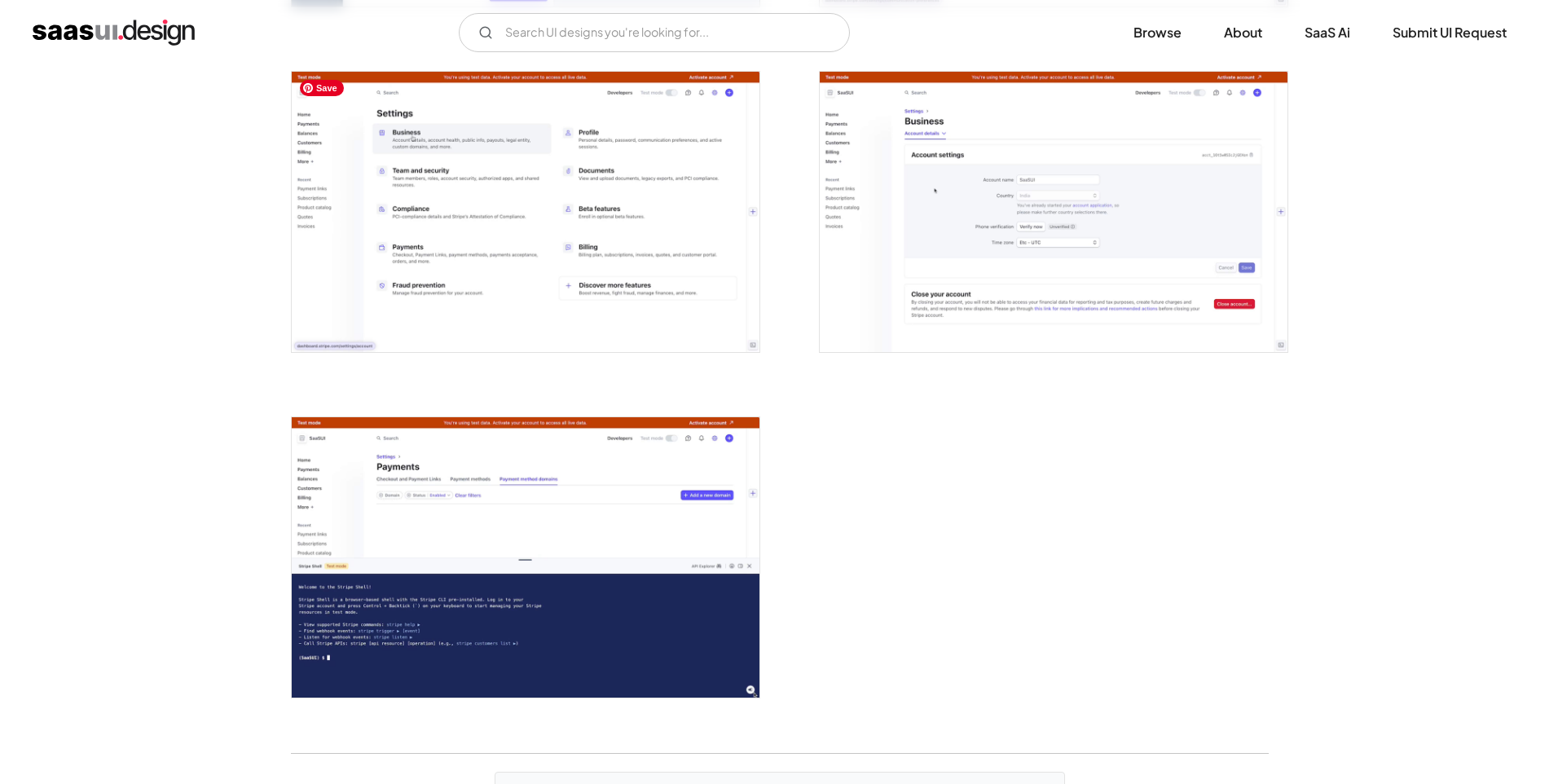
scroll to position [4083, 0]
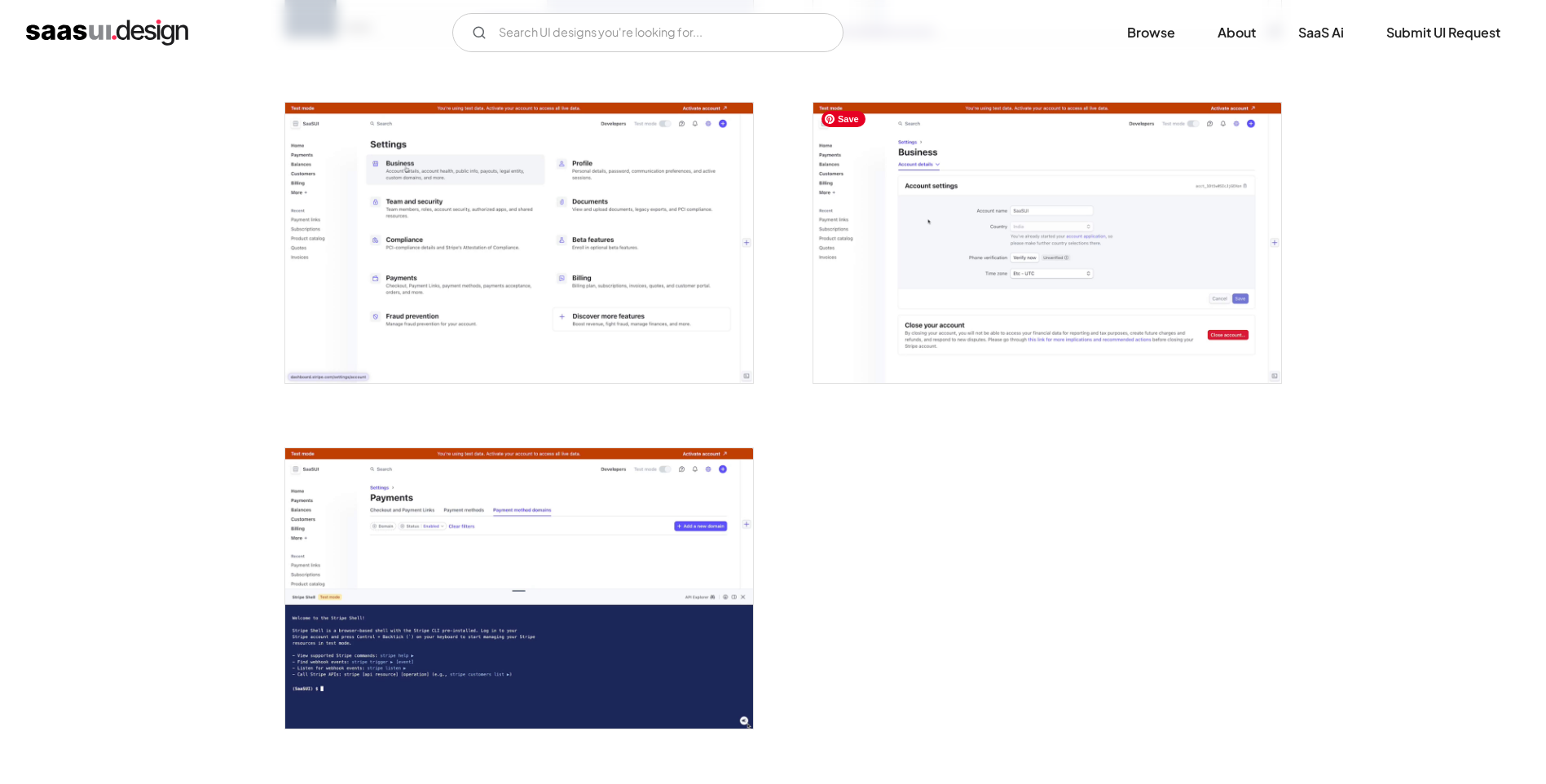
click at [973, 232] on img "open lightbox" at bounding box center [1048, 243] width 468 height 280
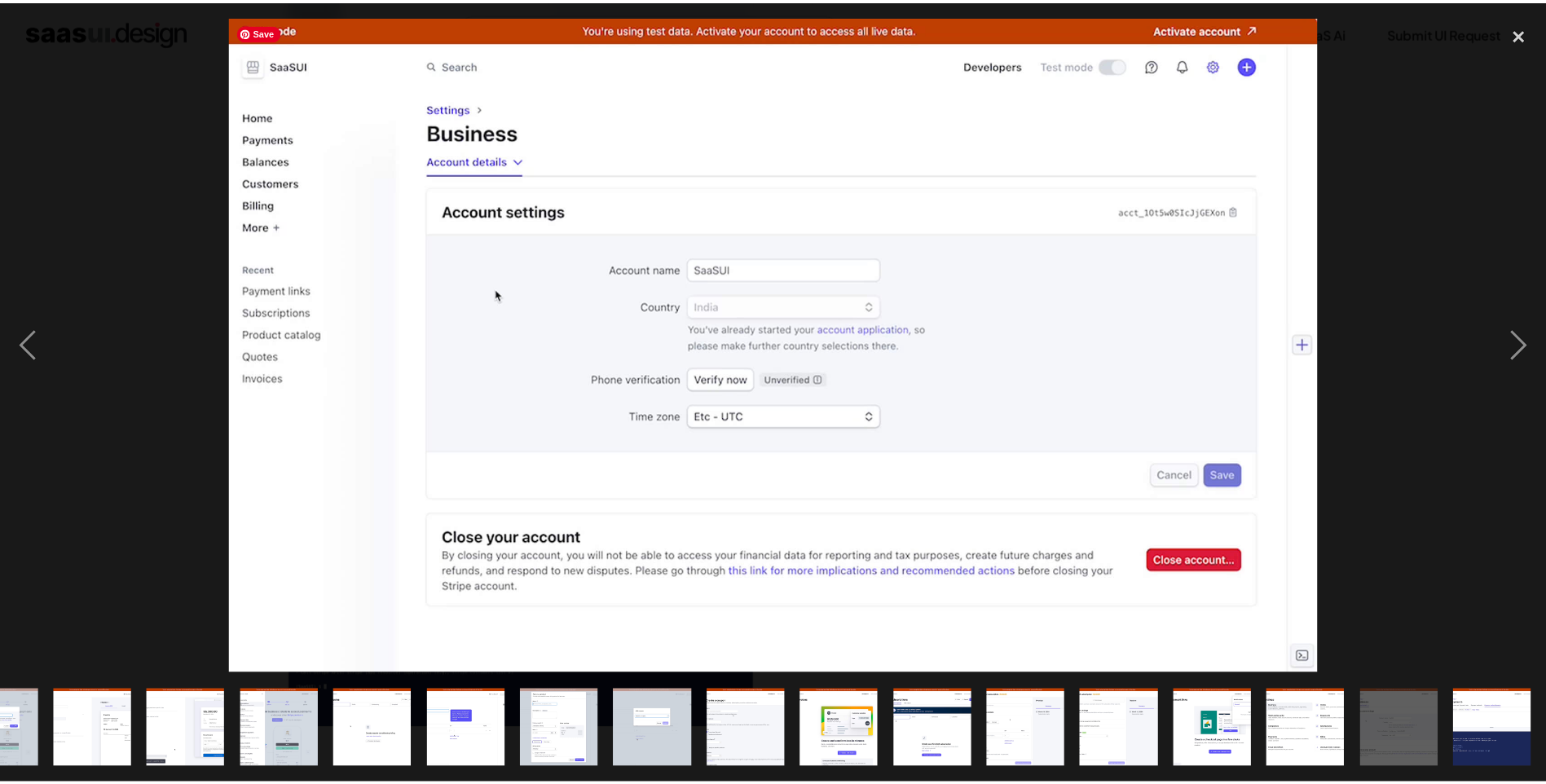
scroll to position [0, 808]
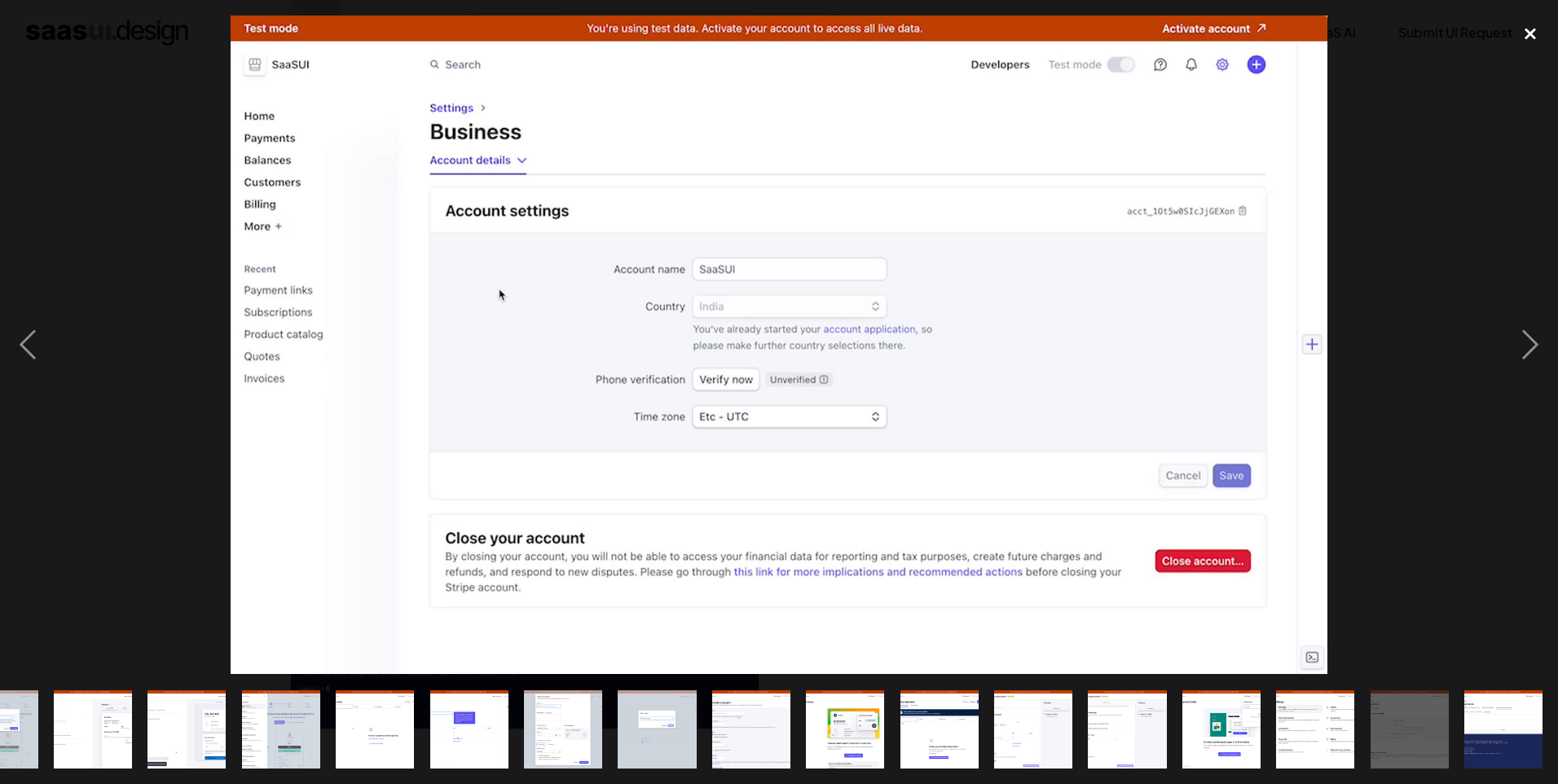
click at [1529, 36] on div "close lightbox" at bounding box center [1530, 33] width 55 height 36
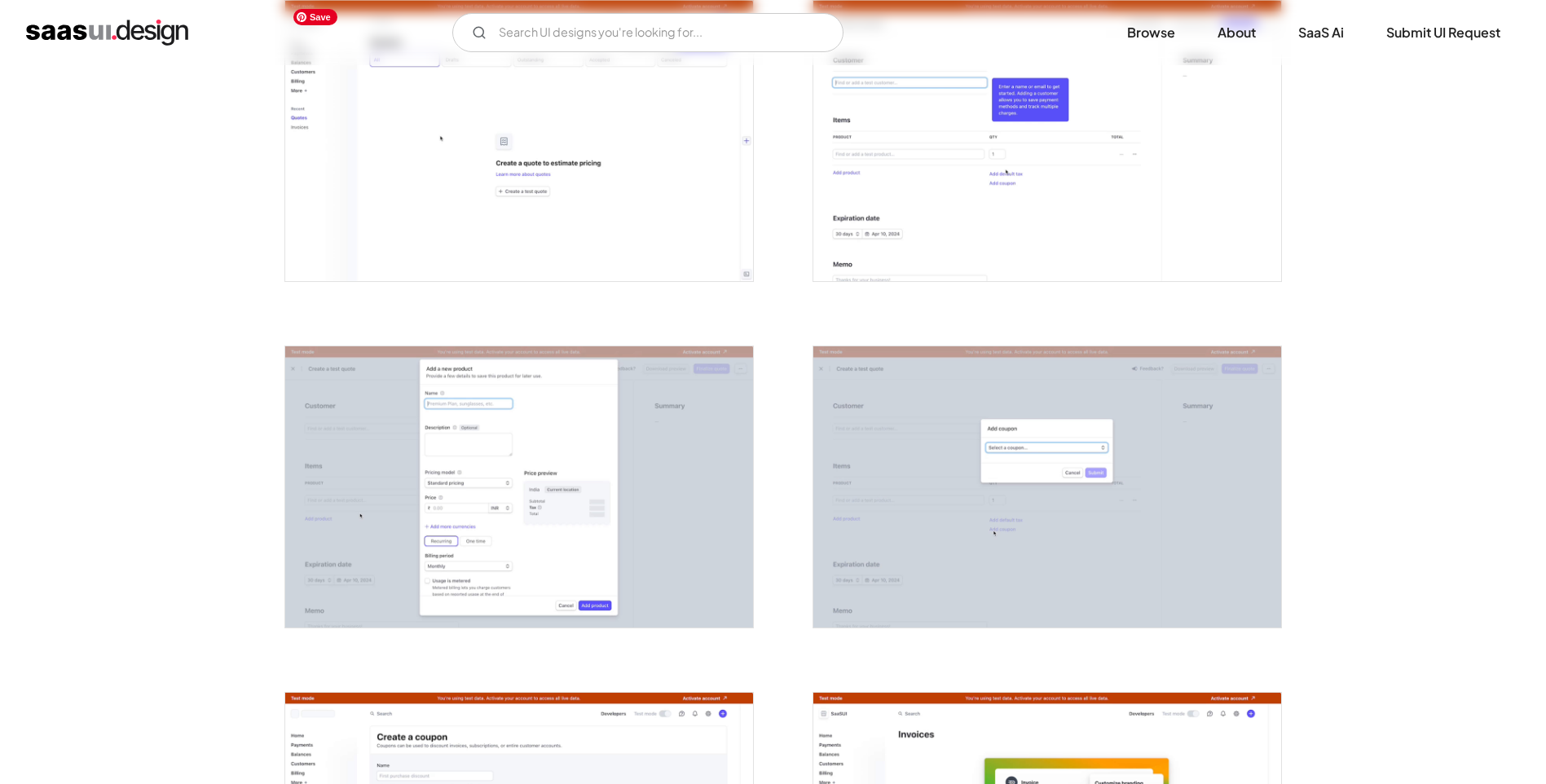
scroll to position [2209, 0]
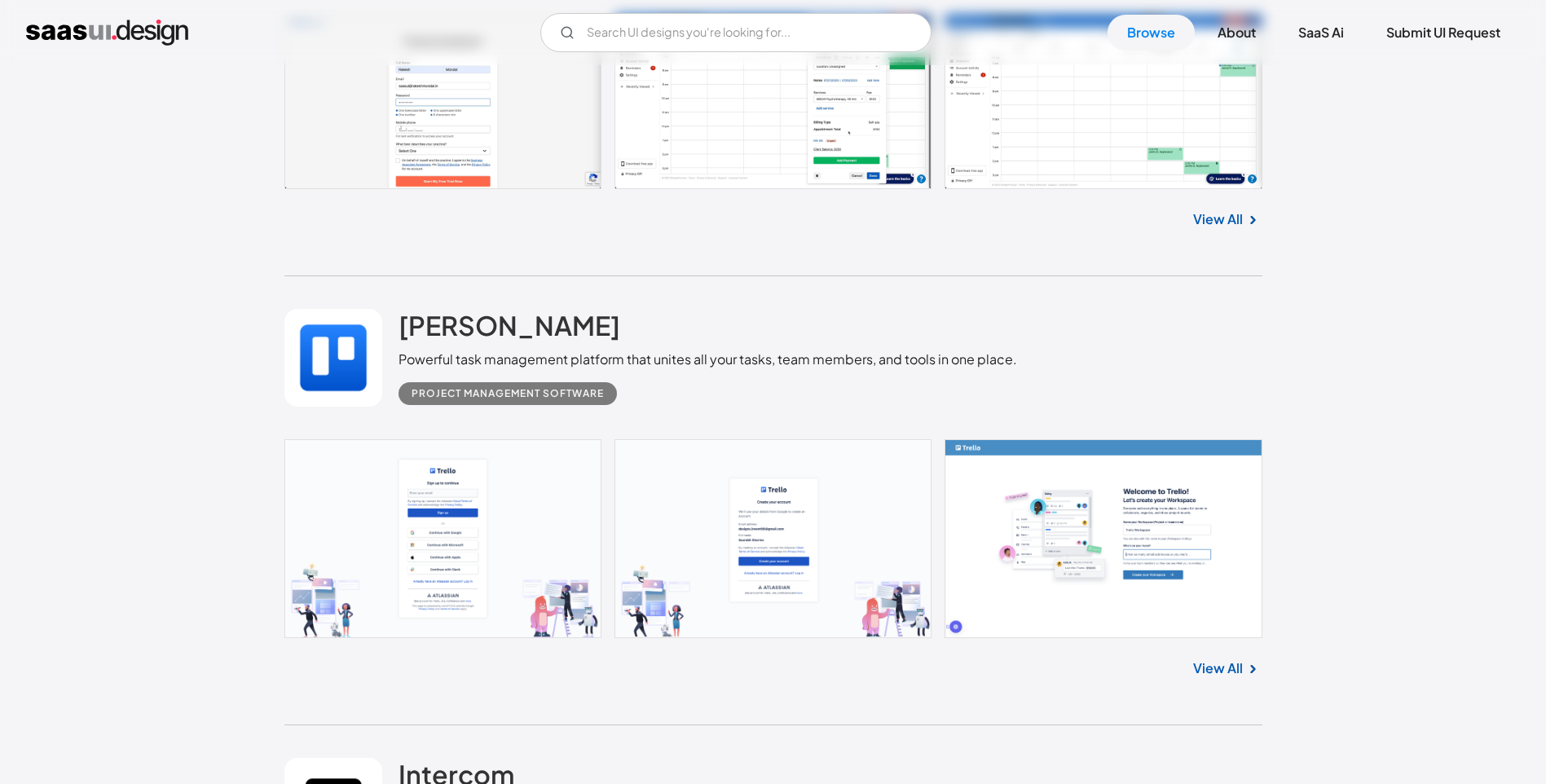
scroll to position [1710, 0]
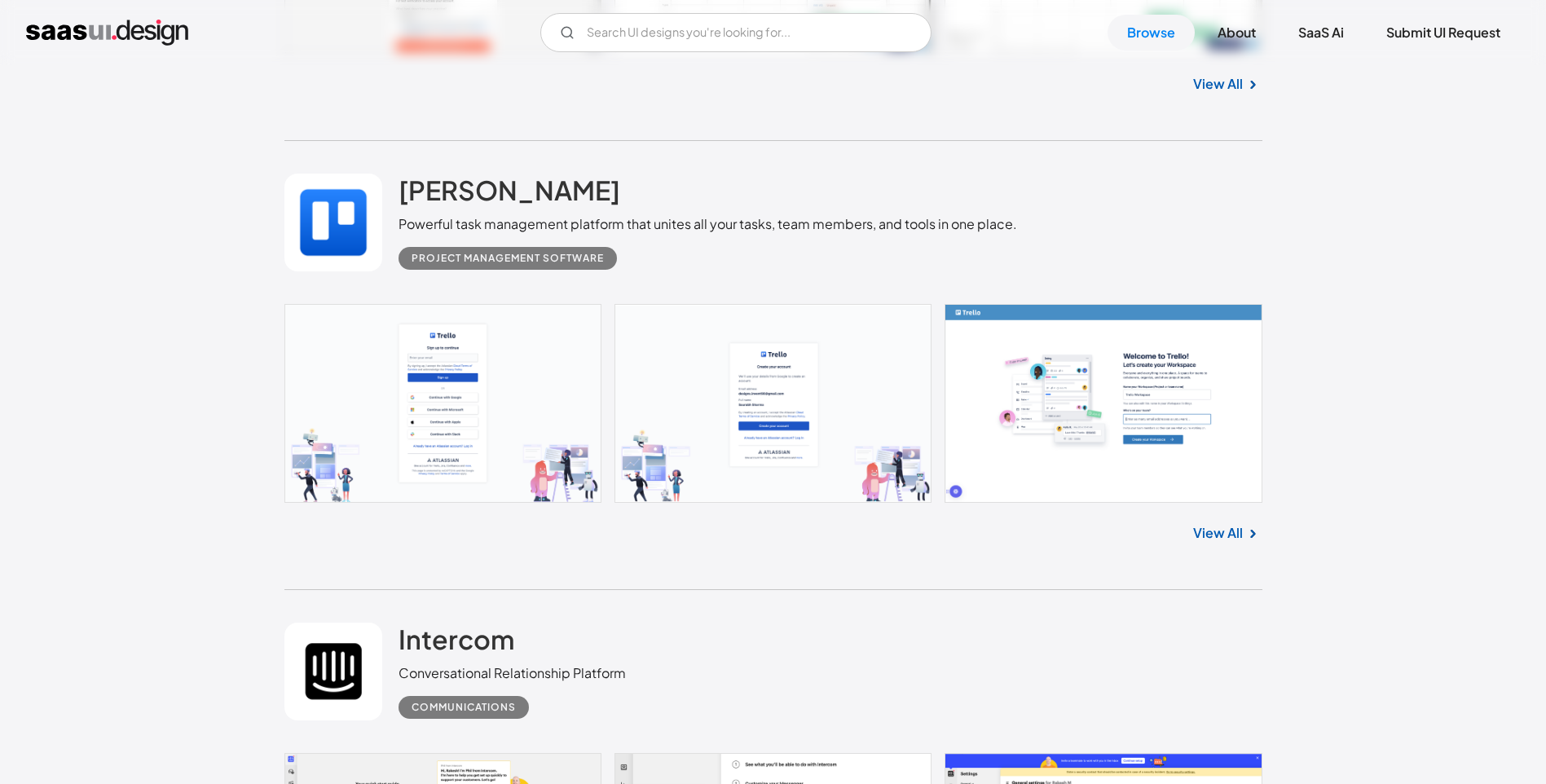
click at [1225, 530] on link "View All" at bounding box center [1219, 532] width 50 height 19
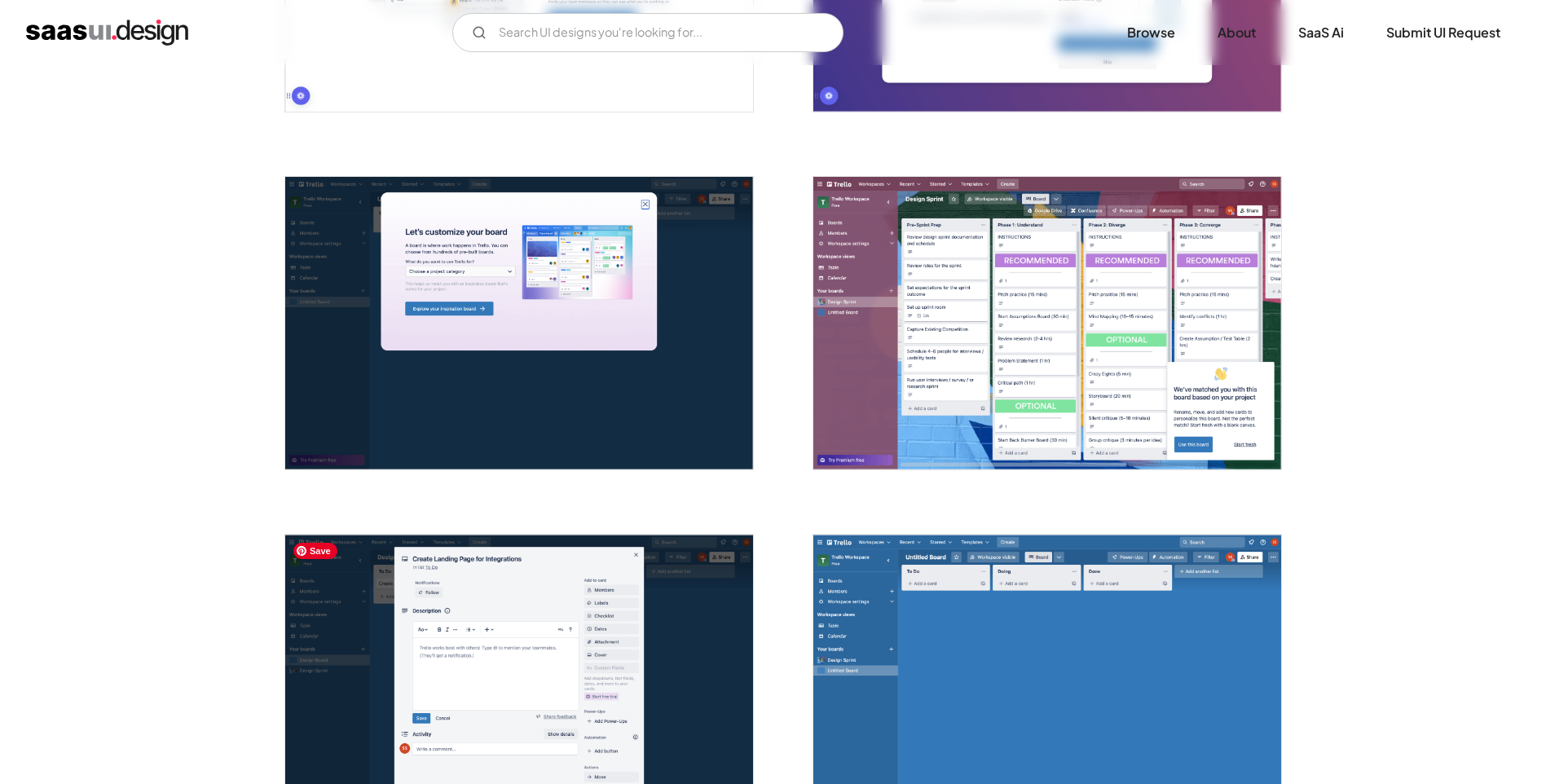
scroll to position [1141, 0]
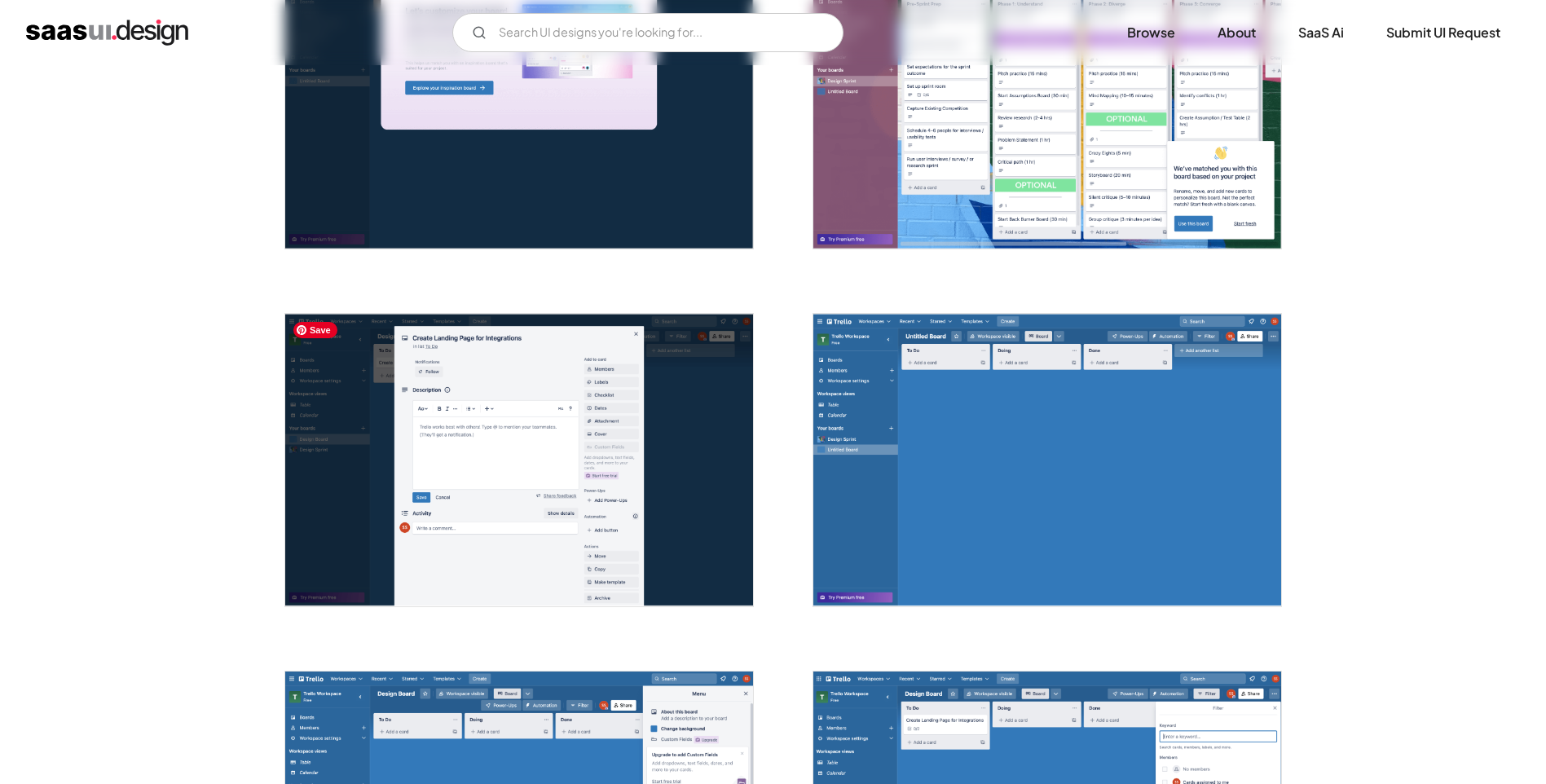
click at [620, 420] on img "open lightbox" at bounding box center [519, 460] width 468 height 292
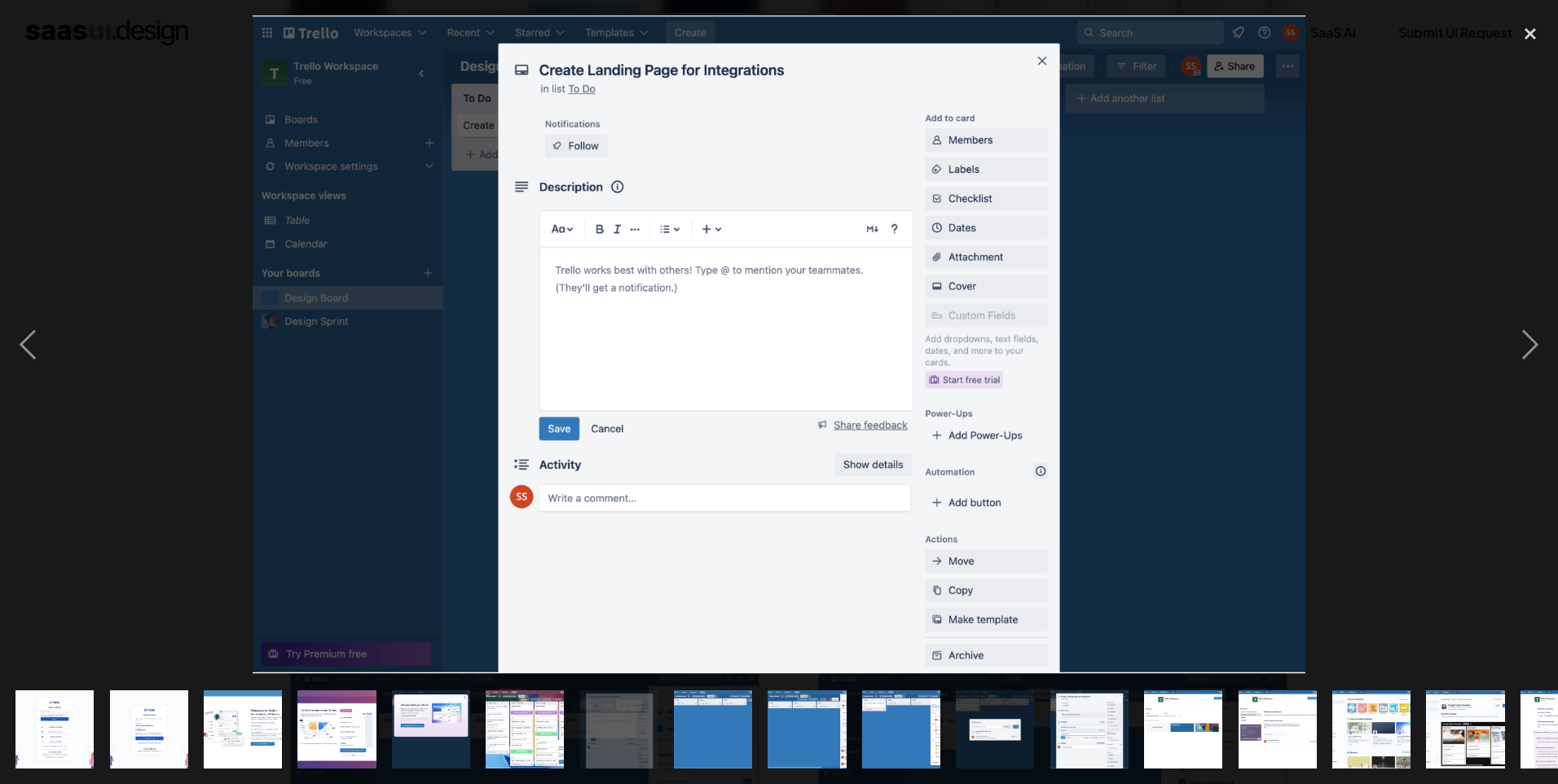
click at [1471, 46] on div at bounding box center [779, 345] width 1558 height 658
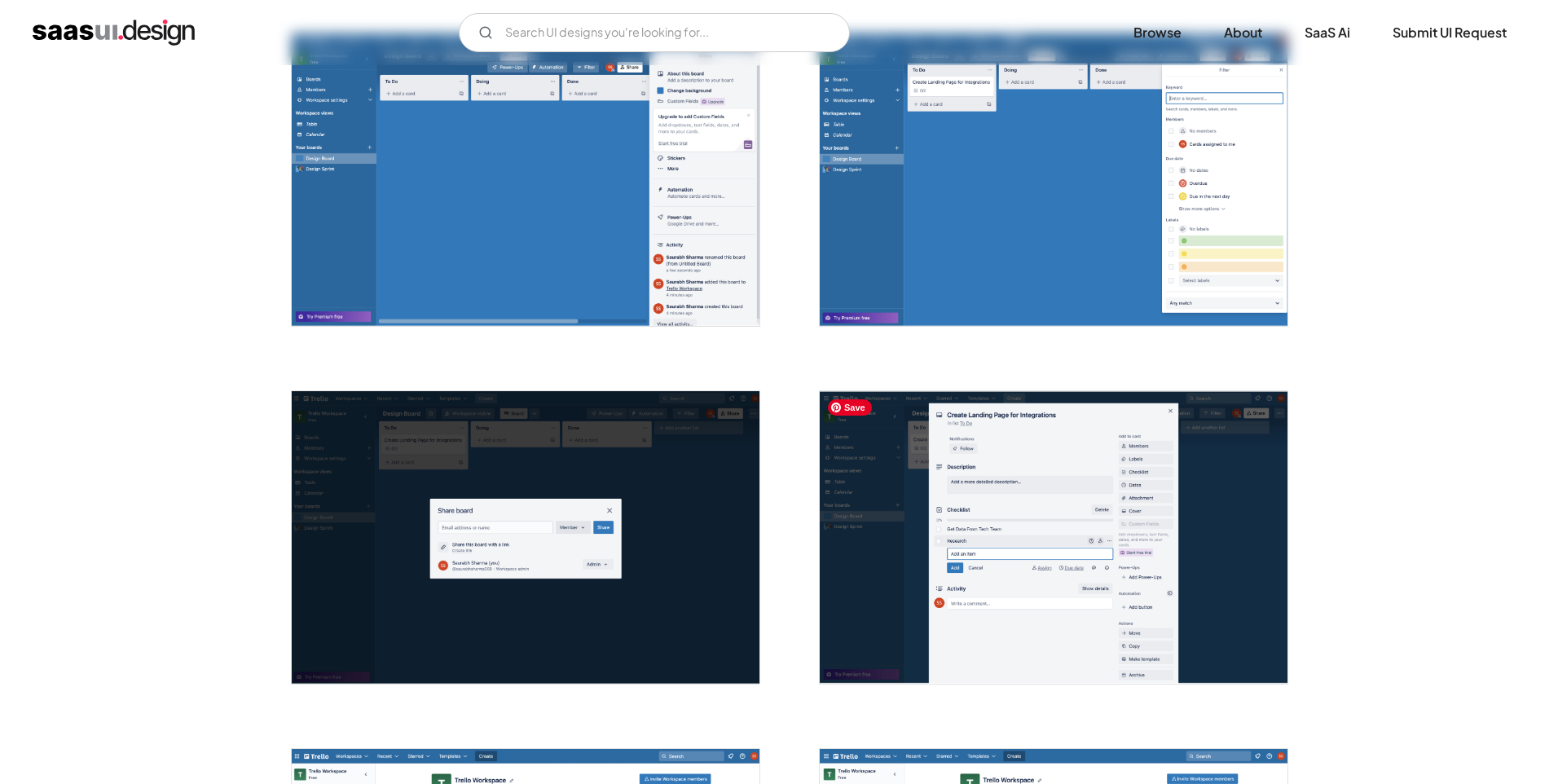
scroll to position [1955, 0]
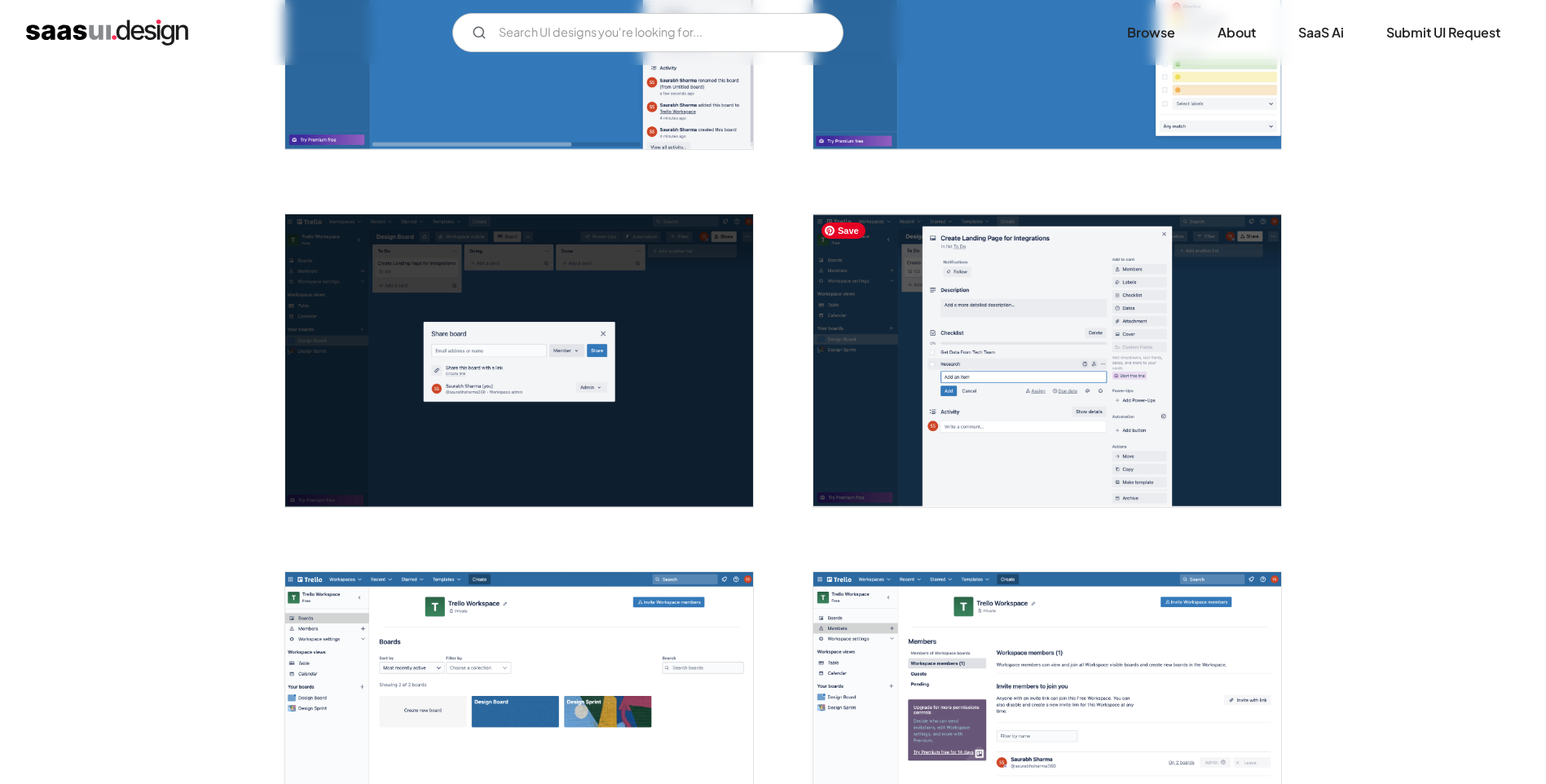
click at [876, 386] on img "open lightbox" at bounding box center [1048, 360] width 468 height 292
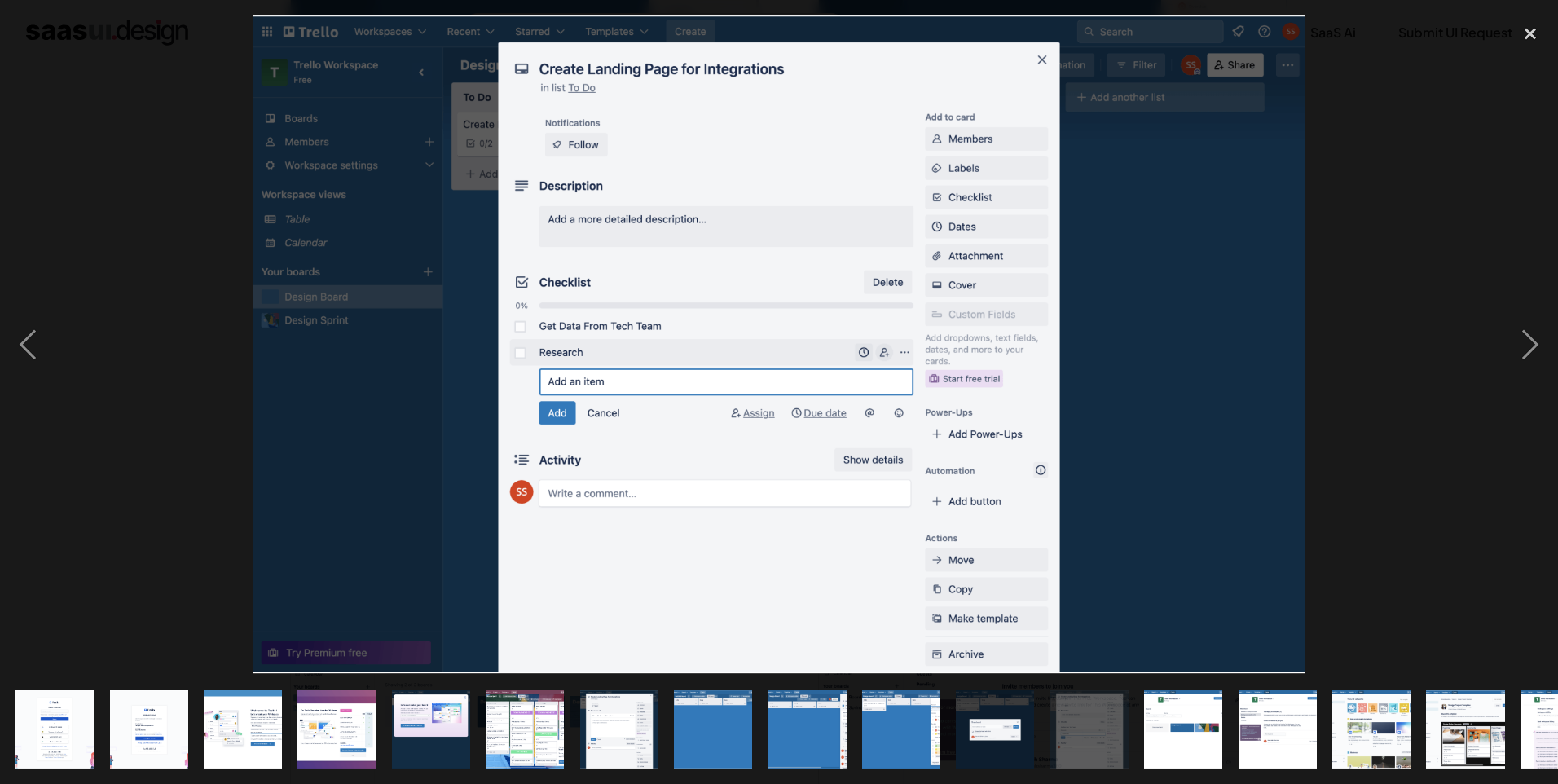
click at [1417, 259] on div at bounding box center [779, 345] width 1558 height 658
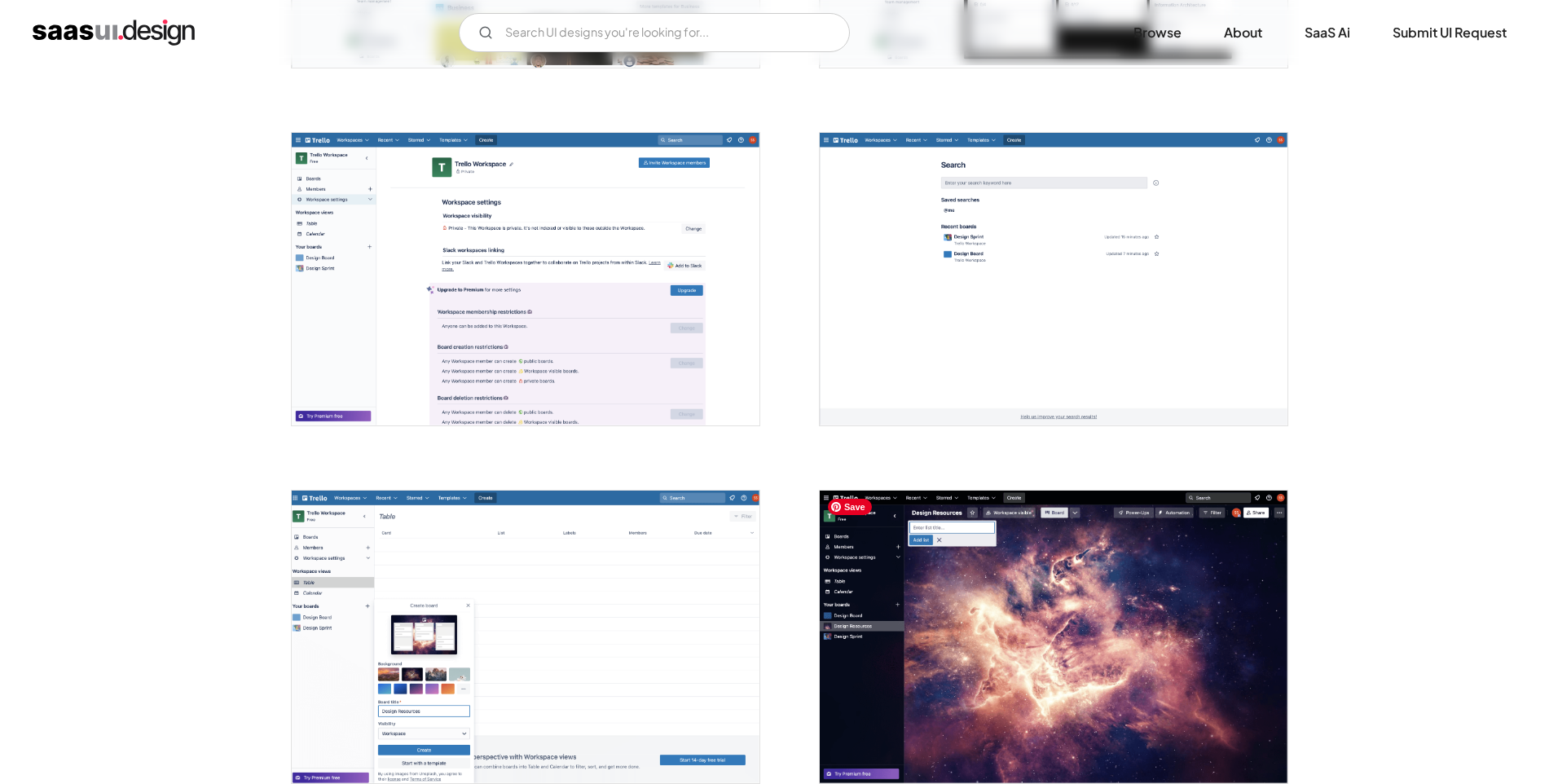
scroll to position [3096, 0]
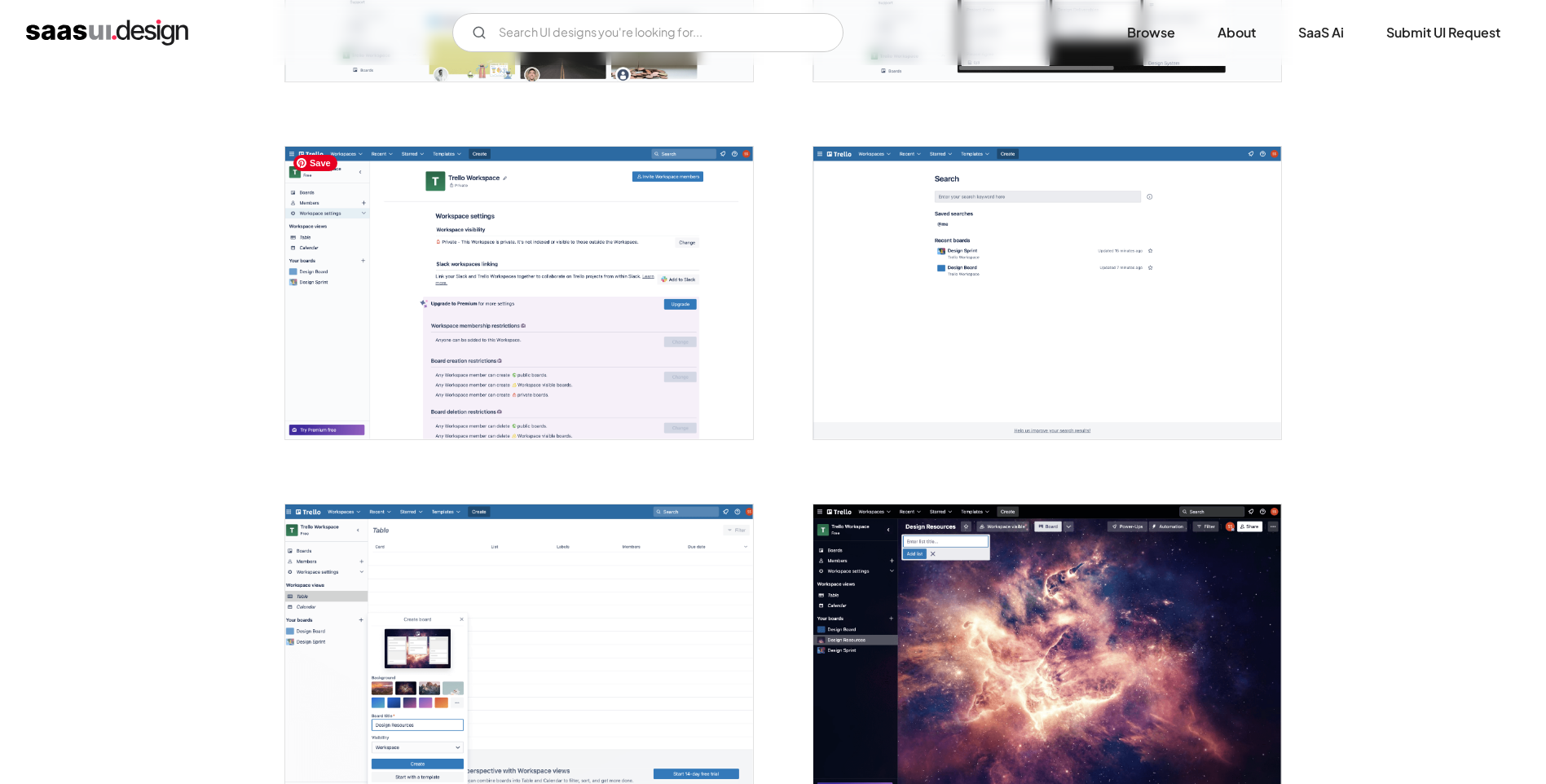
click at [666, 345] on img "open lightbox" at bounding box center [519, 293] width 468 height 292
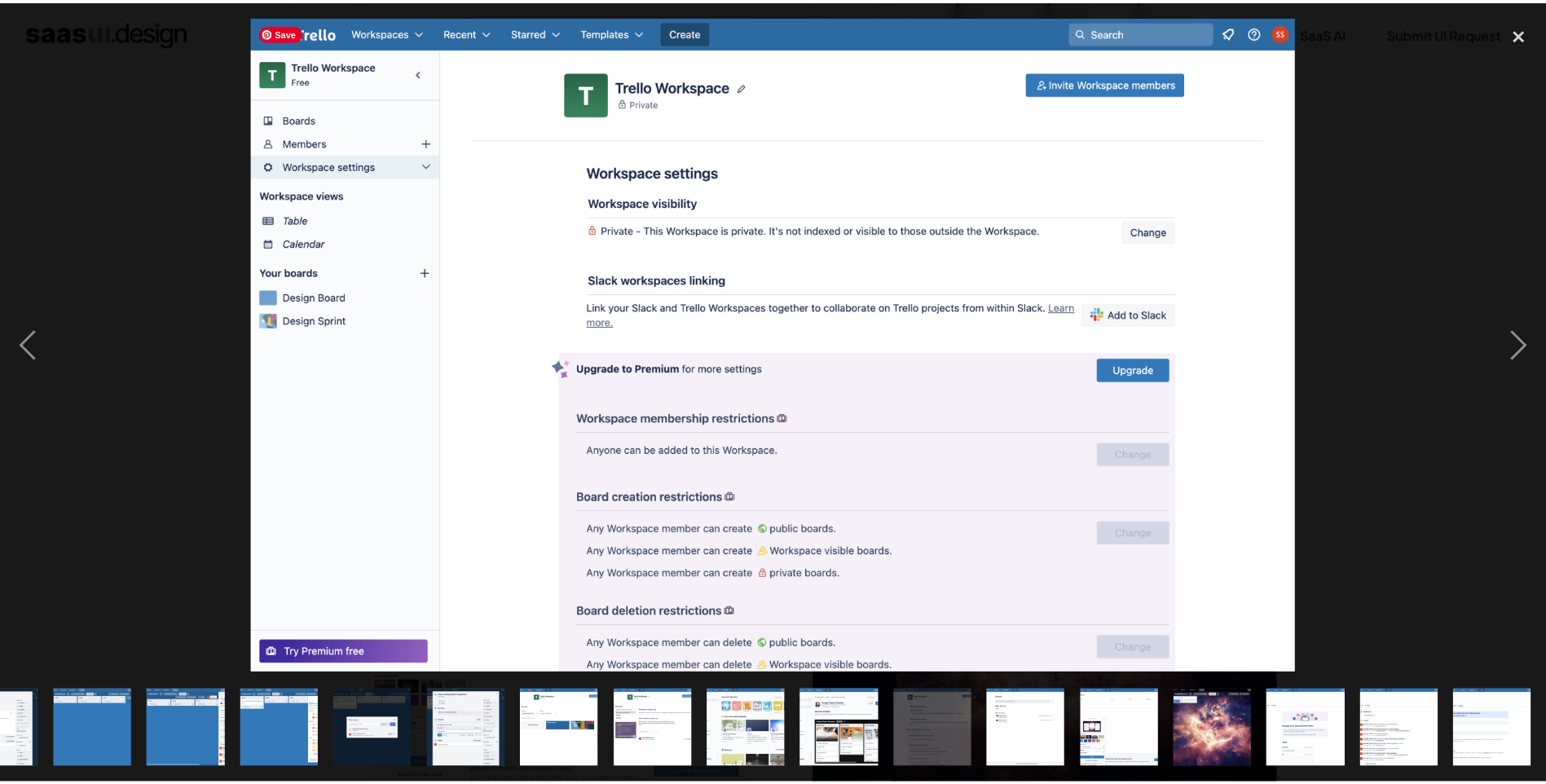
scroll to position [0, 621]
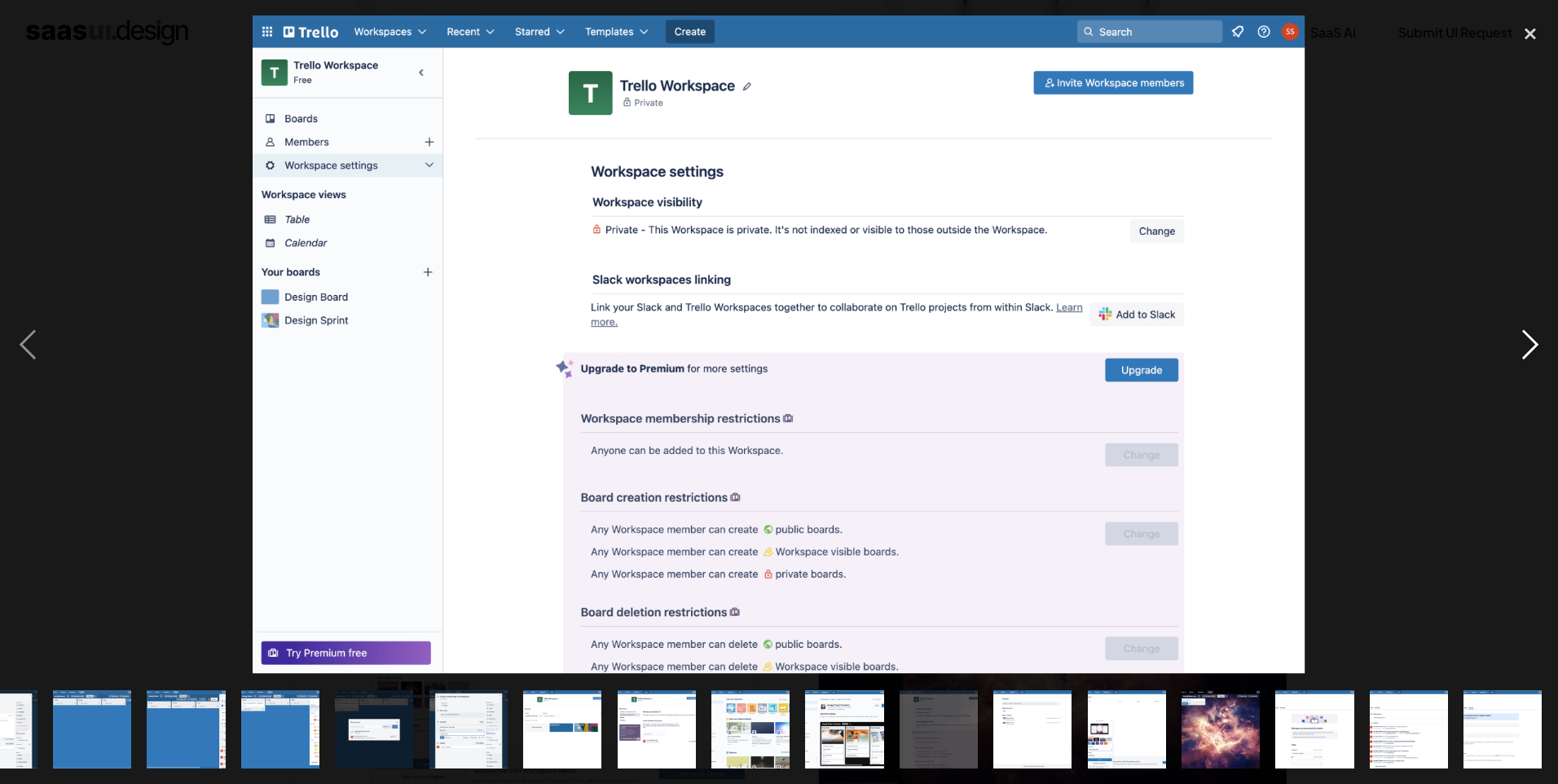
click at [1545, 201] on div "next image" at bounding box center [1530, 345] width 55 height 658
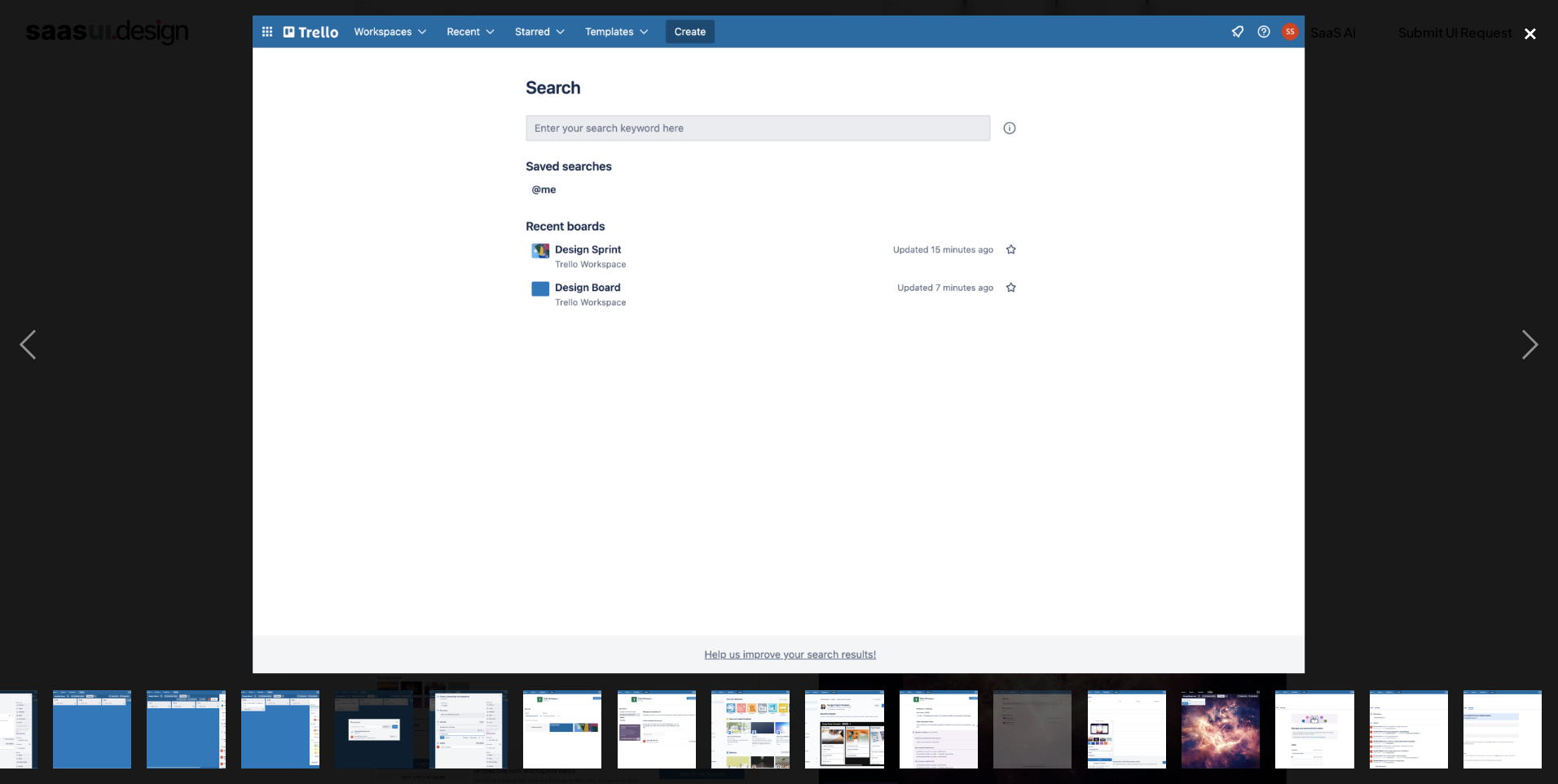
click at [1514, 43] on div "close lightbox" at bounding box center [1530, 33] width 55 height 36
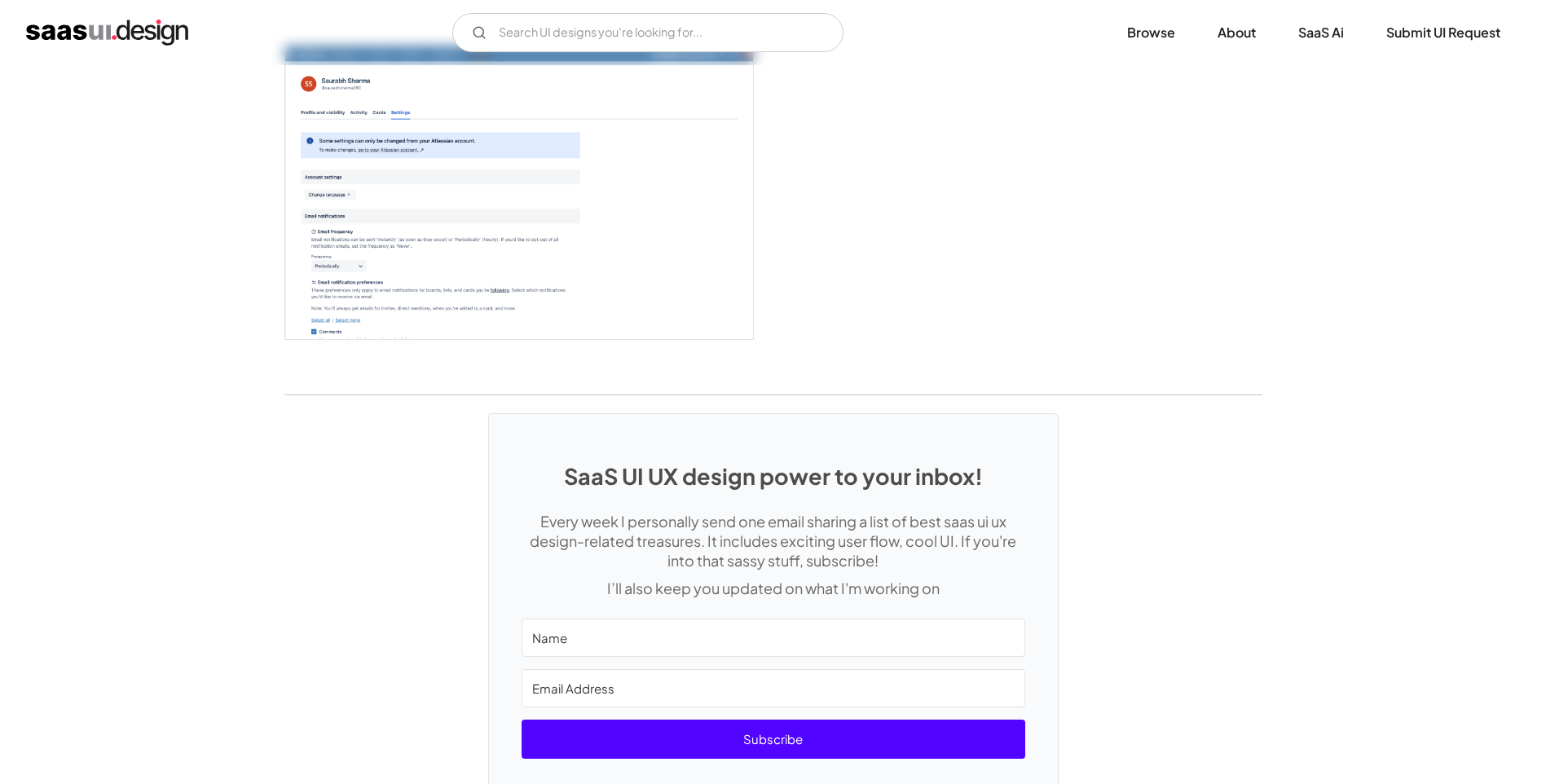
scroll to position [4415, 0]
